Goal: Communication & Community: Answer question/provide support

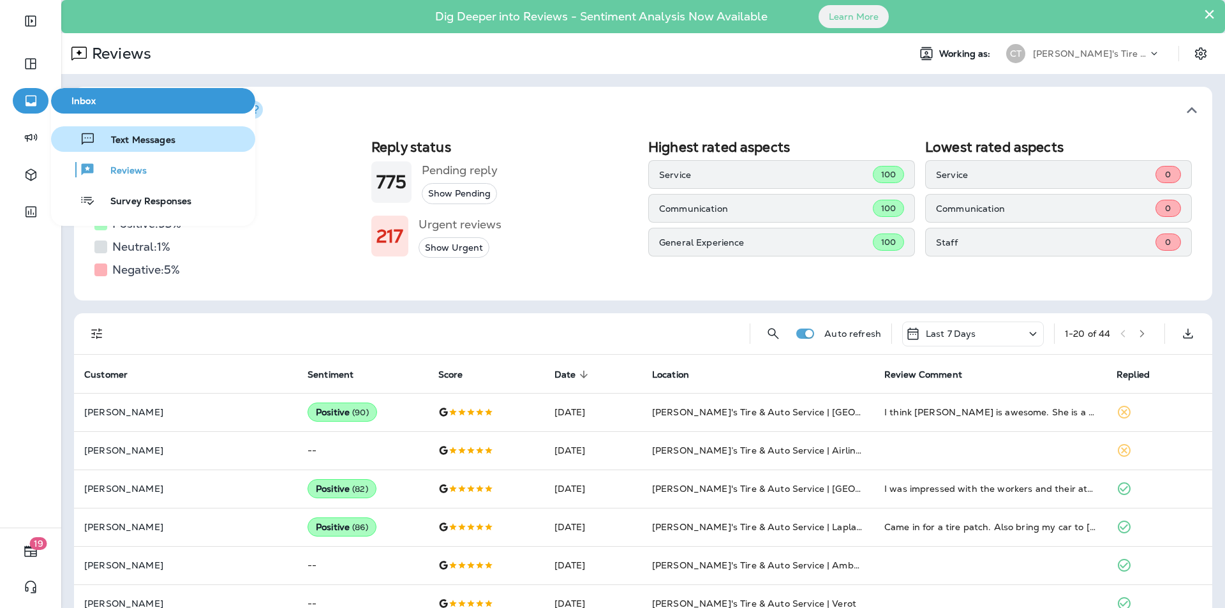
click at [142, 135] on span "Text Messages" at bounding box center [136, 141] width 80 height 12
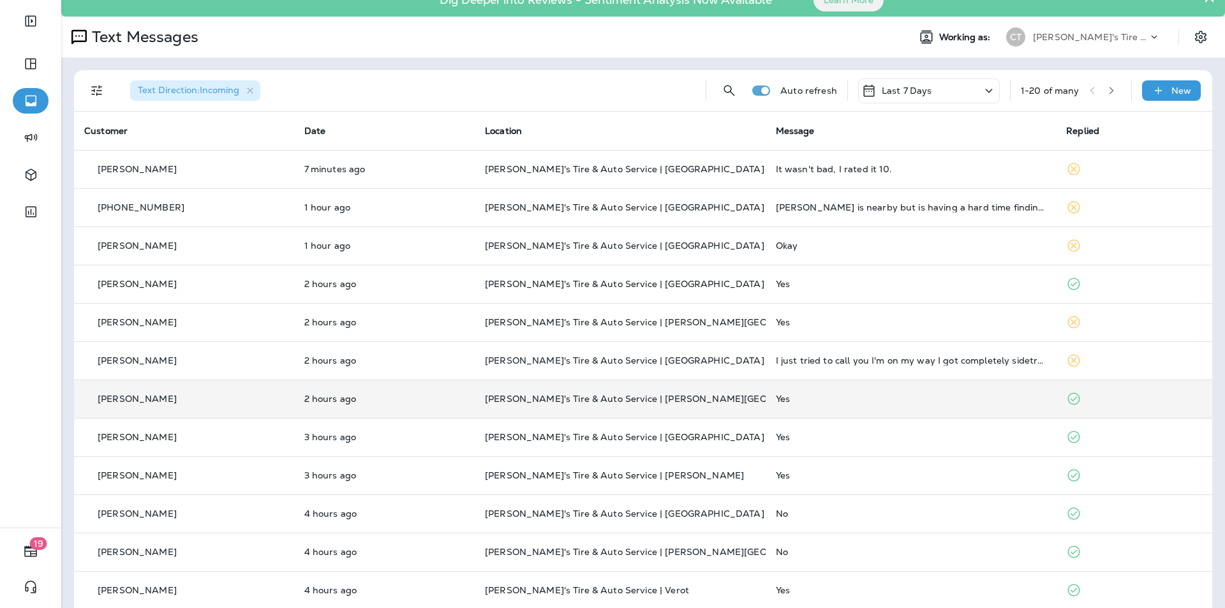
scroll to position [64, 0]
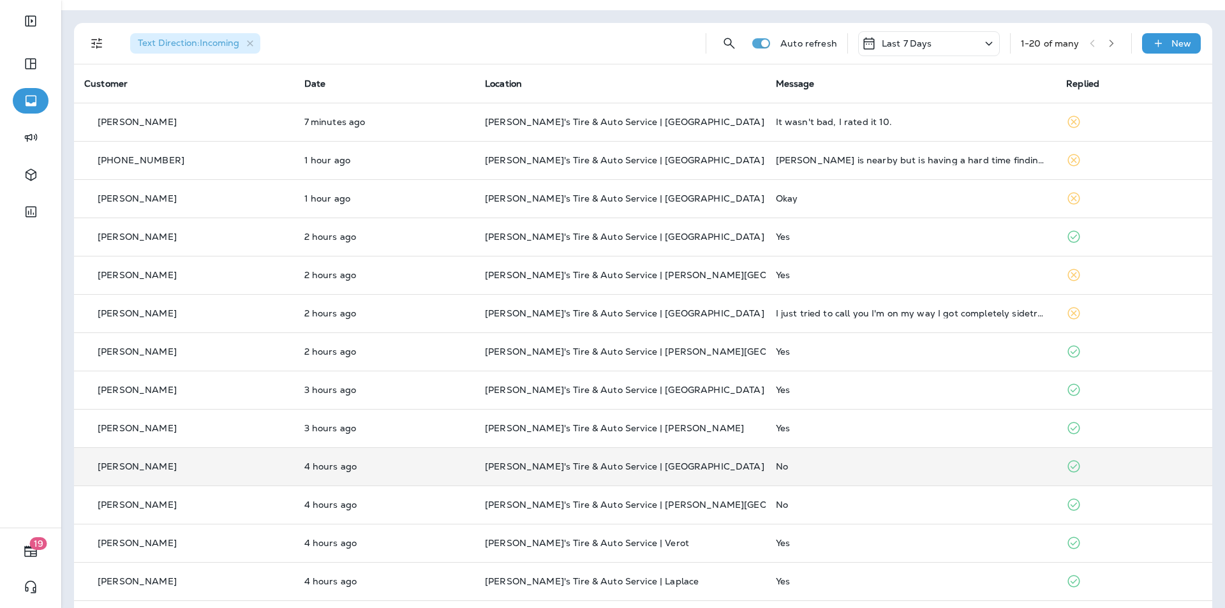
click at [709, 468] on p "[PERSON_NAME]'s Tire & Auto Service | [GEOGRAPHIC_DATA]" at bounding box center [620, 466] width 271 height 10
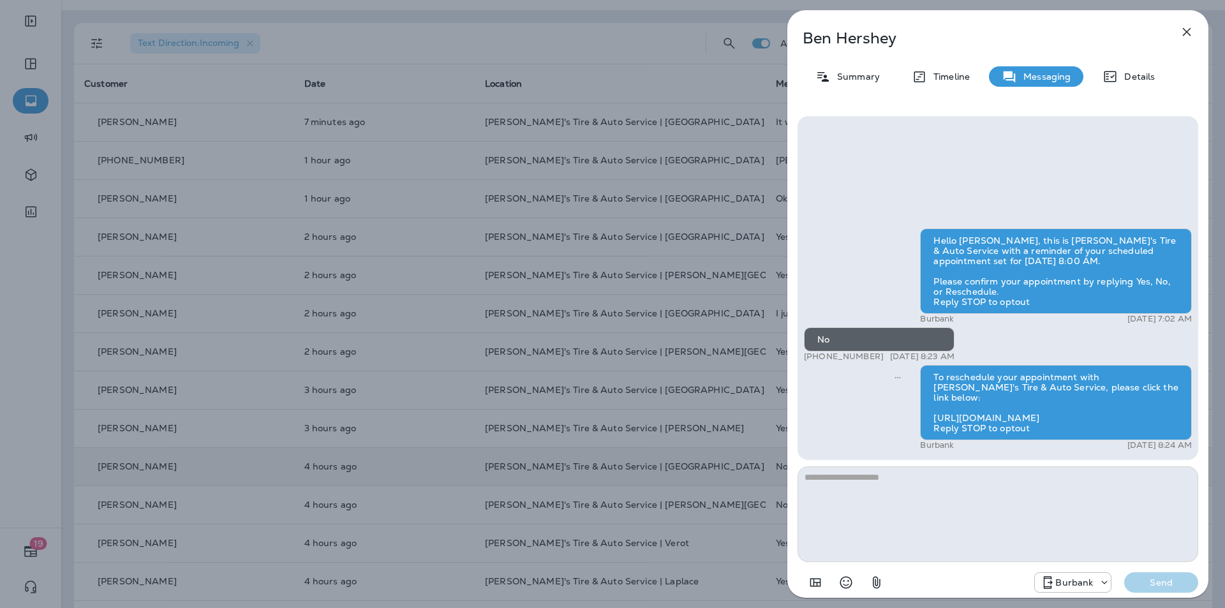
click at [719, 417] on div "[PERSON_NAME] Summary Timeline Messaging Details Hello [PERSON_NAME], this is […" at bounding box center [612, 304] width 1225 height 608
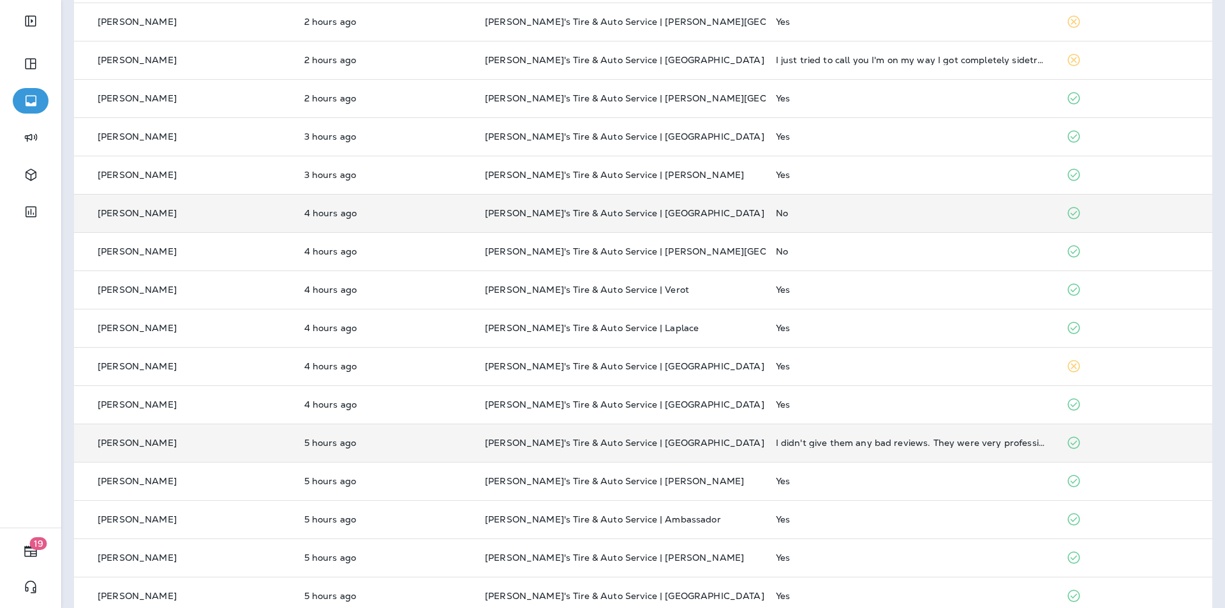
scroll to position [338, 0]
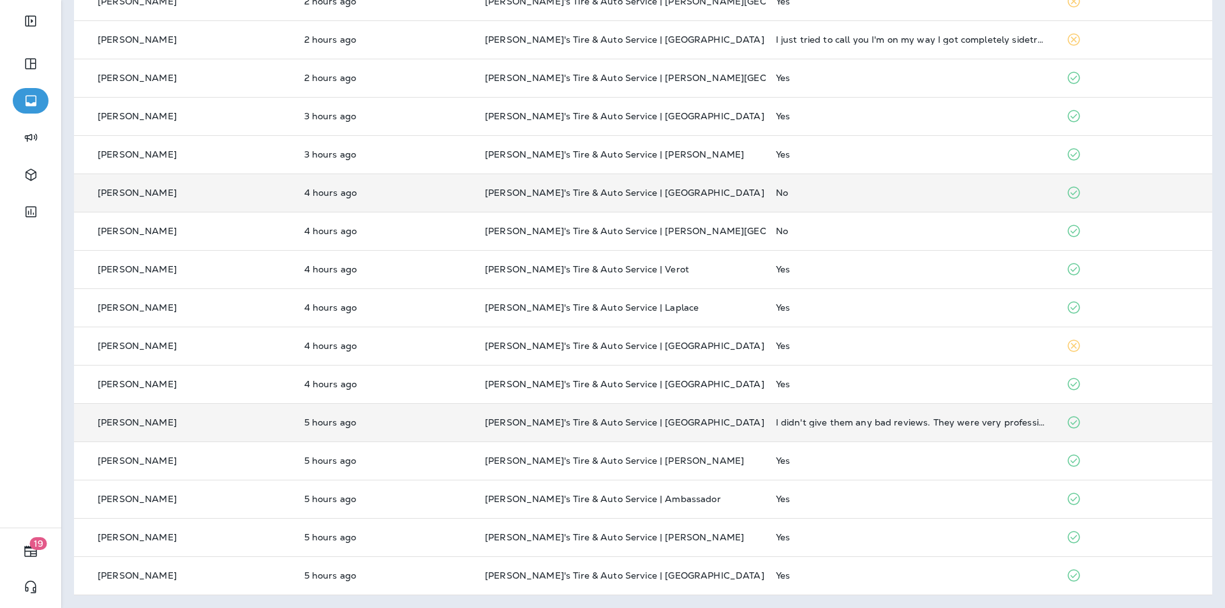
click at [713, 424] on p "[PERSON_NAME]'s Tire & Auto Service | [GEOGRAPHIC_DATA]" at bounding box center [620, 422] width 271 height 10
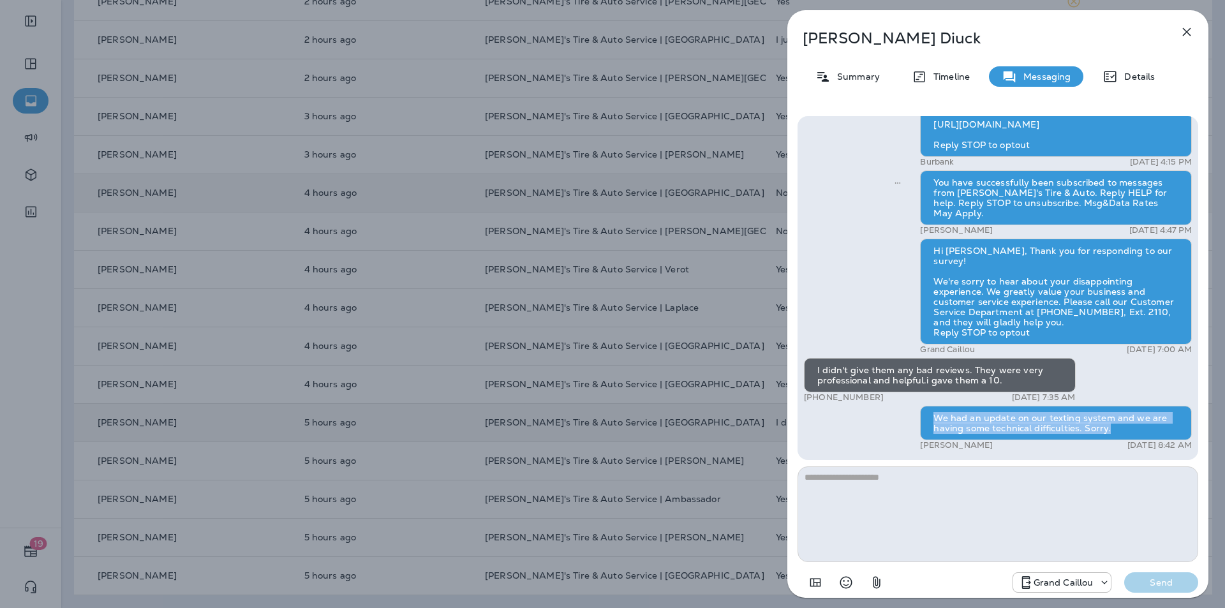
drag, startPoint x: 930, startPoint y: 414, endPoint x: 1108, endPoint y: 427, distance: 178.5
click at [1108, 427] on div "We had an update on our texting system and we are having some technical difficu…" at bounding box center [1056, 423] width 272 height 34
copy div "We had an update on our texting system and we are having some technical difficu…"
click at [1191, 32] on icon "button" at bounding box center [1186, 31] width 15 height 15
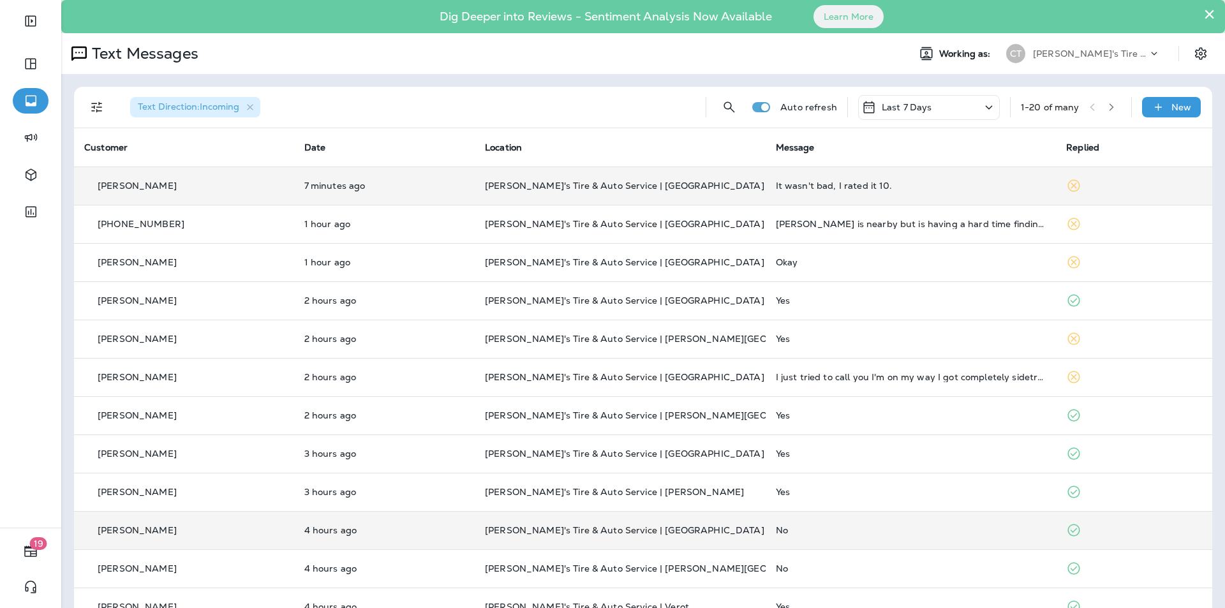
click at [708, 186] on p "[PERSON_NAME]'s Tire & Auto Service | [GEOGRAPHIC_DATA]" at bounding box center [620, 186] width 271 height 10
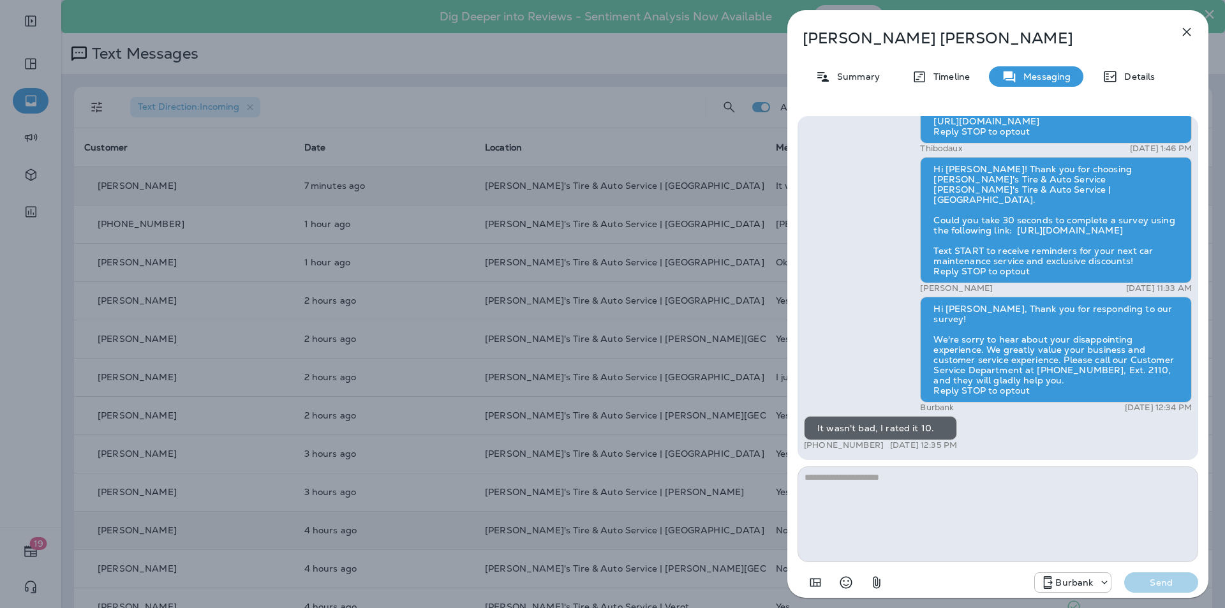
click at [834, 480] on textarea at bounding box center [998, 514] width 401 height 96
type textarea "**********"
click at [1164, 583] on p "Send" at bounding box center [1162, 582] width 54 height 11
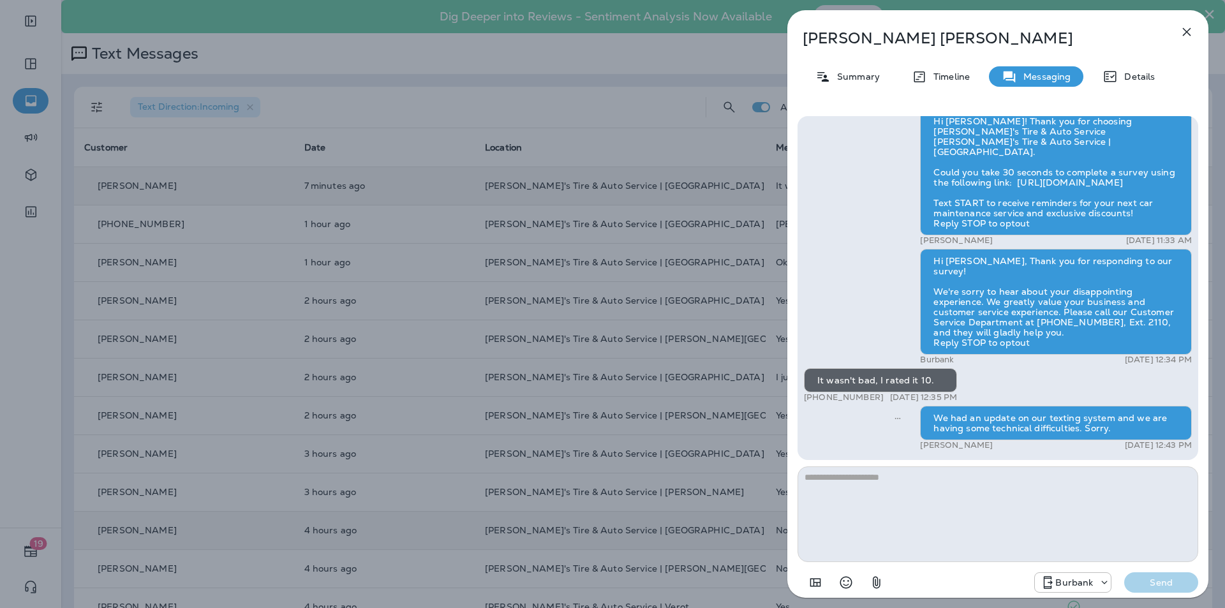
click at [392, 93] on div "[PERSON_NAME] Summary Timeline Messaging Details Hi [PERSON_NAME], your 1901 oi…" at bounding box center [612, 304] width 1225 height 608
